Goal: Task Accomplishment & Management: Manage account settings

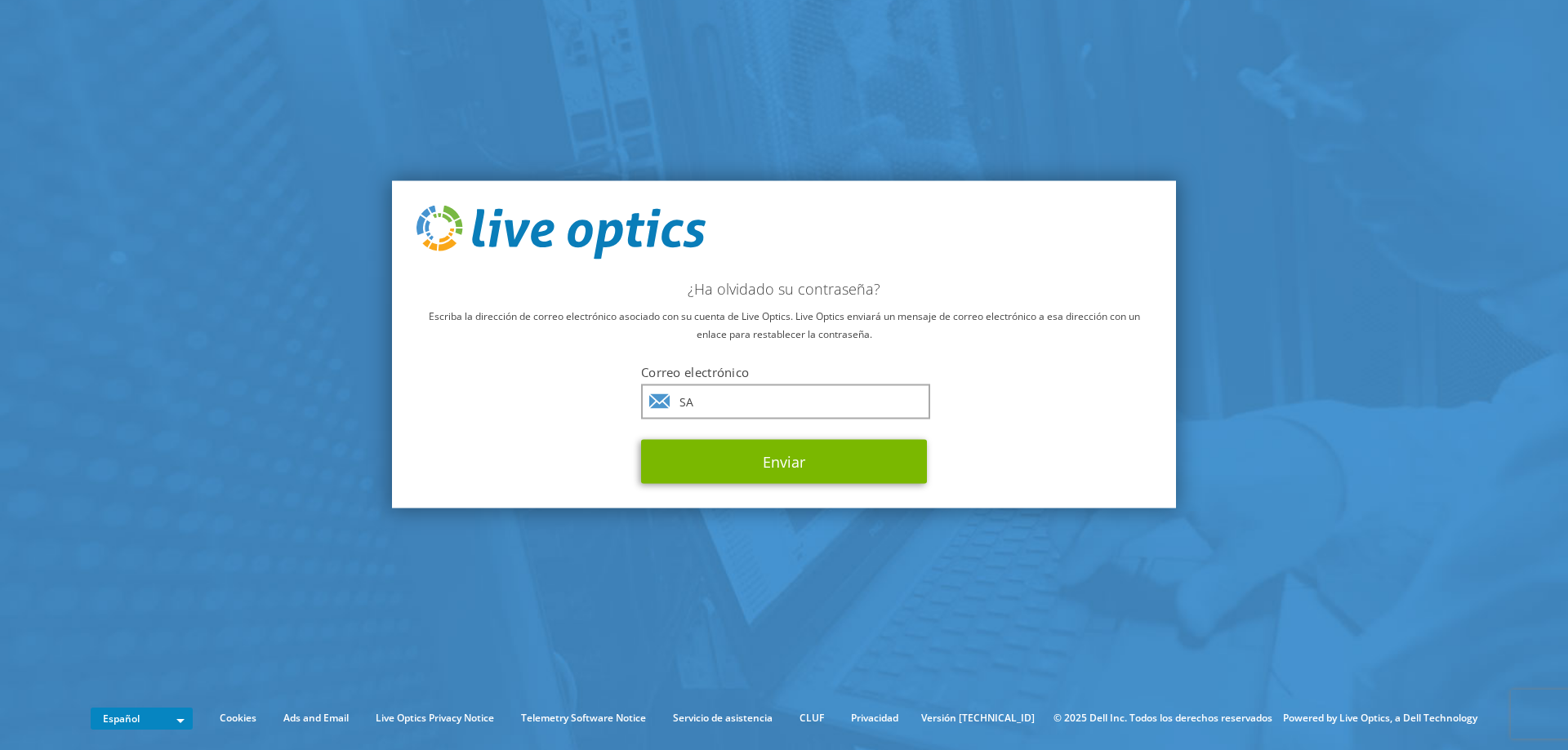
type input "S"
type input "saeed.ramirez@igssgt.org"
click at [641, 440] on button "Enviar" at bounding box center [784, 461] width 286 height 44
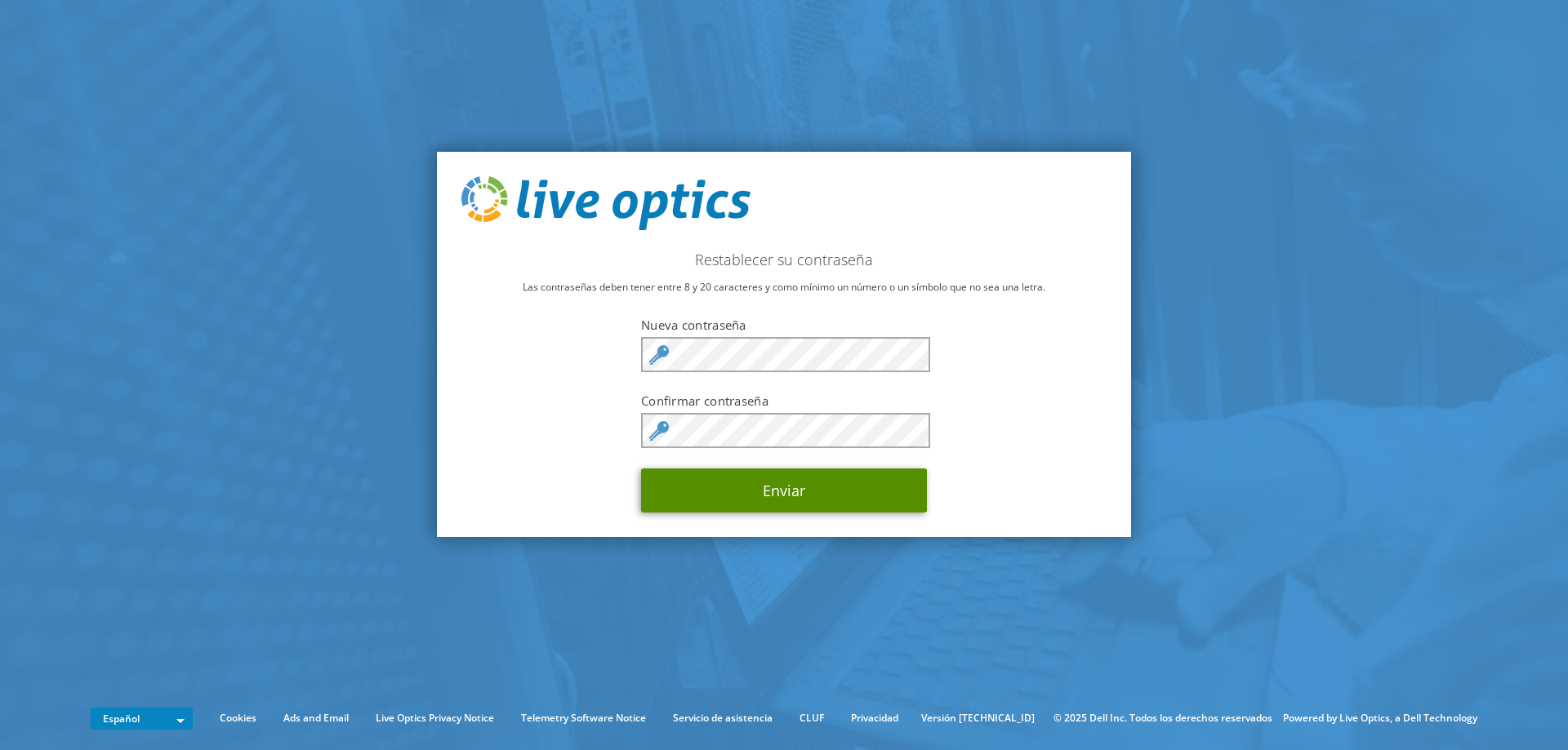
click at [863, 494] on button "Enviar" at bounding box center [784, 490] width 286 height 44
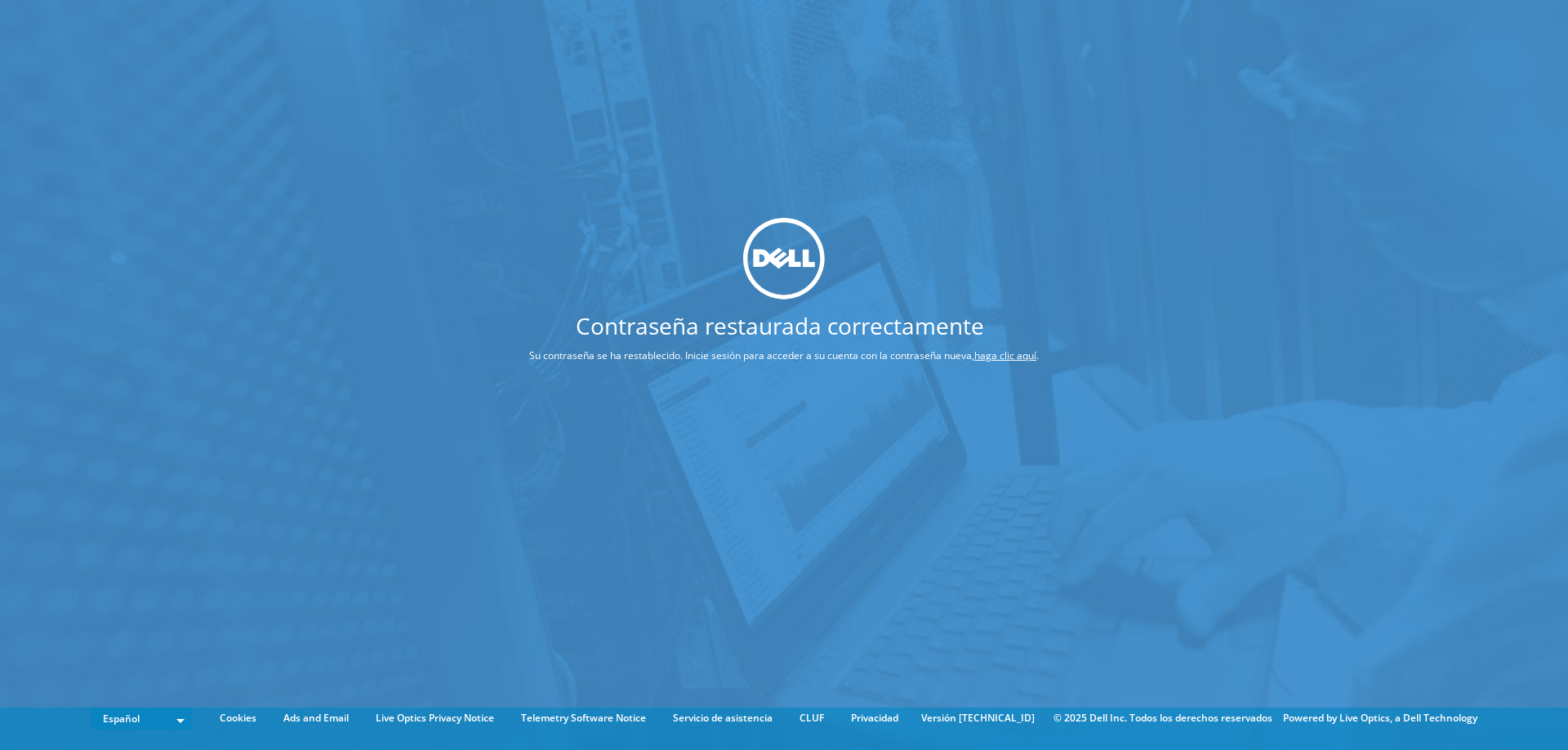
click at [1005, 357] on link "haga clic aquí" at bounding box center [1005, 355] width 62 height 14
